Goal: Check status: Check status

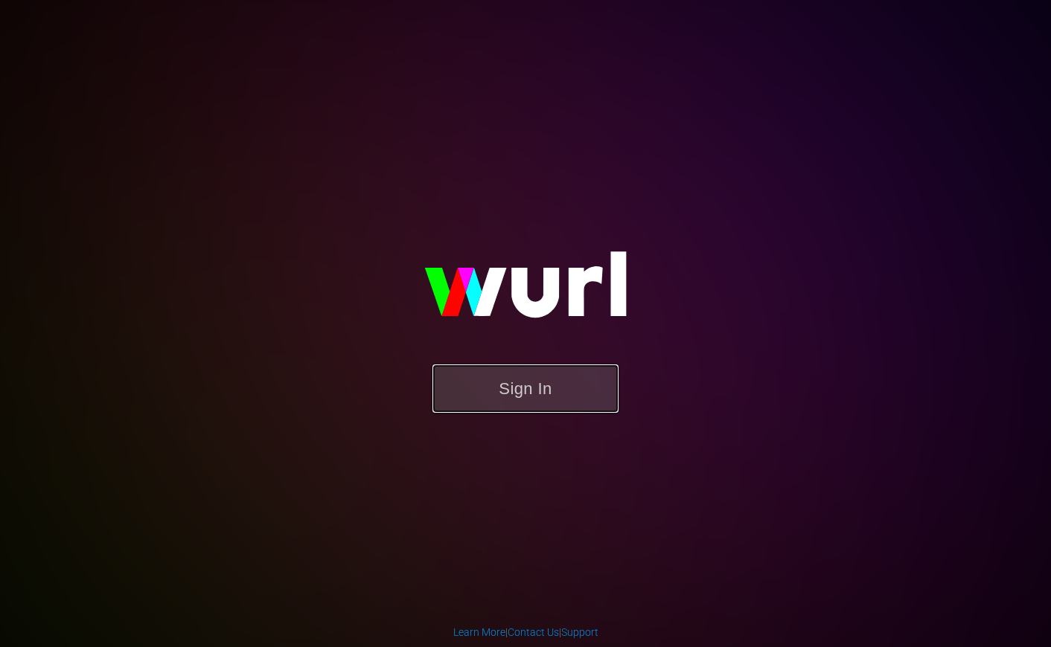
click at [482, 409] on button "Sign In" at bounding box center [525, 389] width 186 height 48
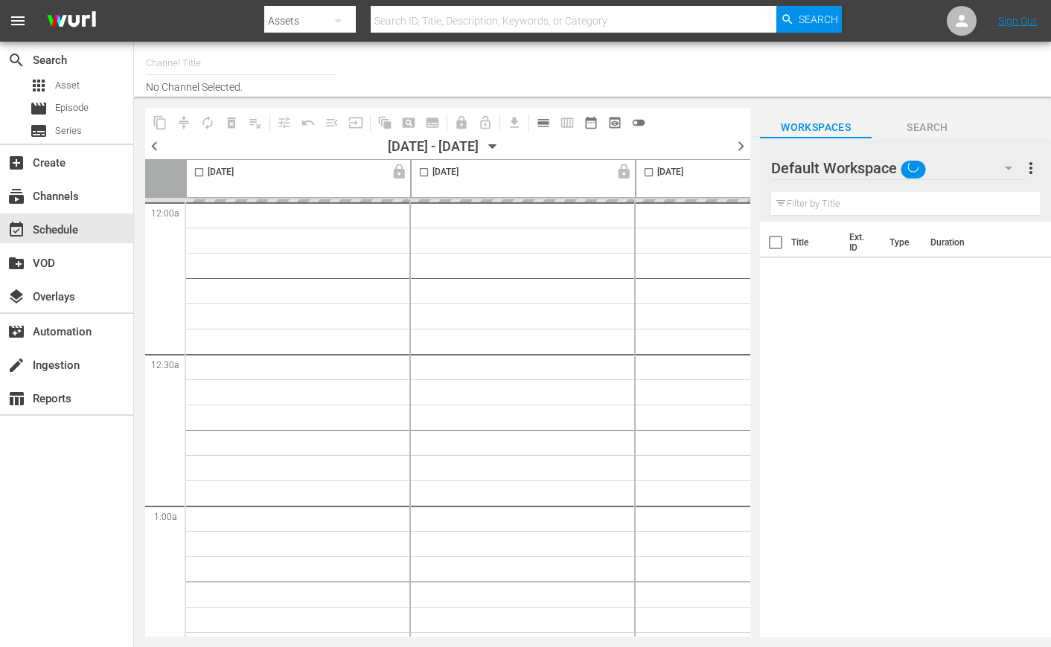
type input "InSpatial origIN A1 (2094)"
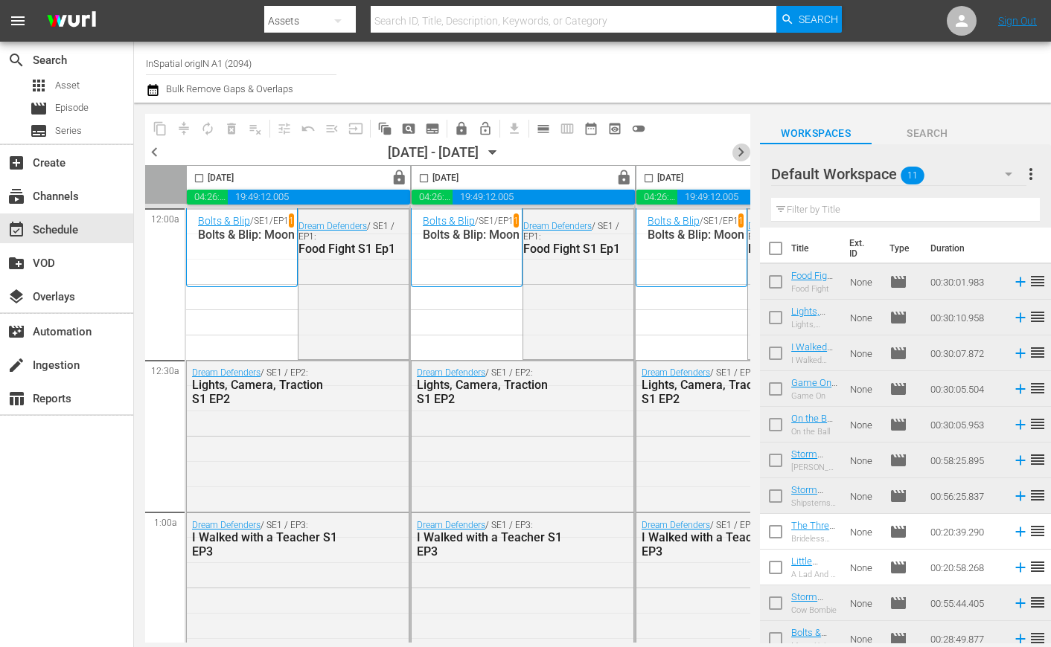
click at [743, 147] on span "chevron_right" at bounding box center [740, 152] width 19 height 19
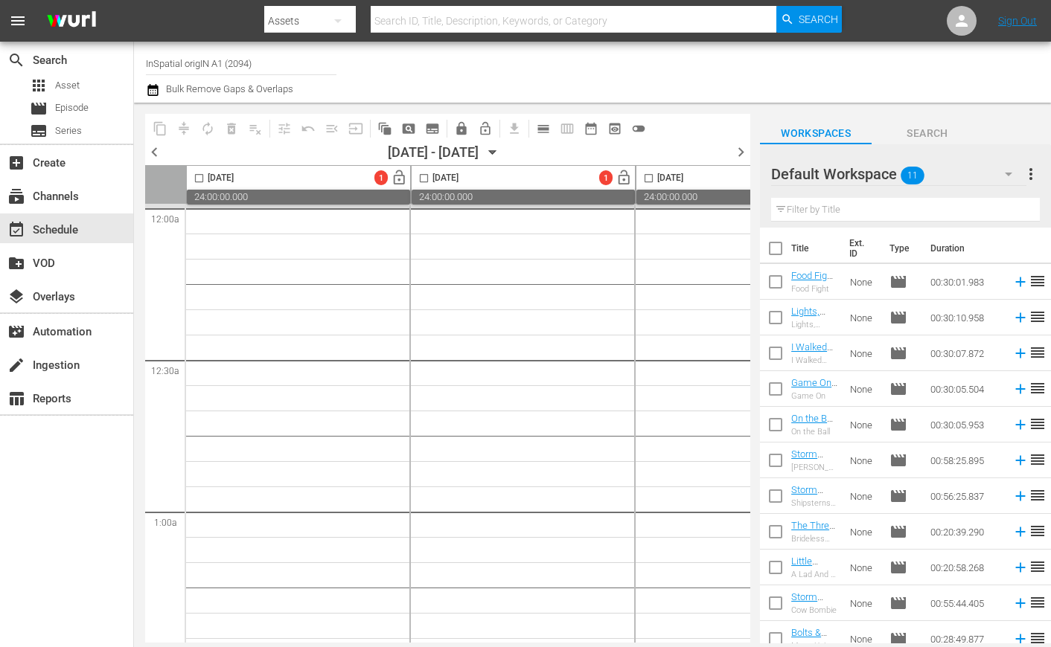
click at [159, 153] on span "chevron_left" at bounding box center [154, 152] width 19 height 19
